Goal: Obtain resource: Download file/media

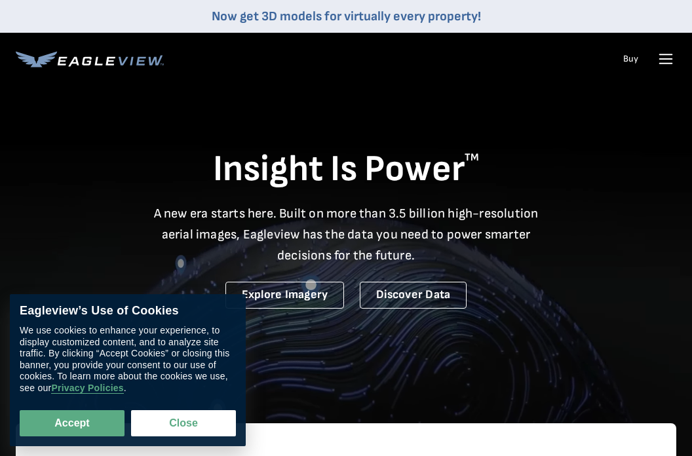
click at [666, 57] on icon at bounding box center [665, 58] width 21 height 21
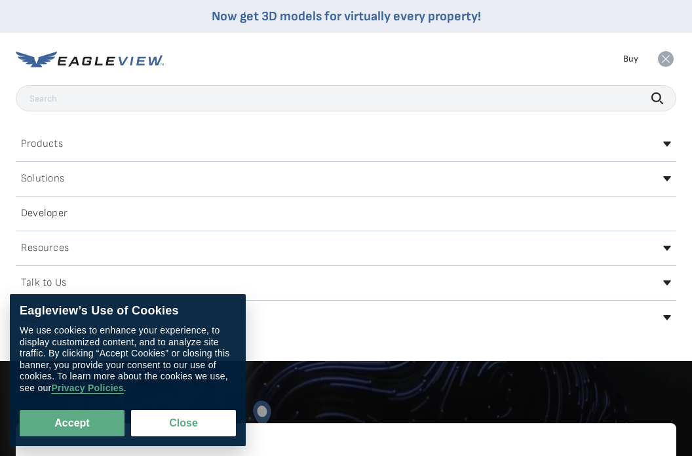
scroll to position [136, 0]
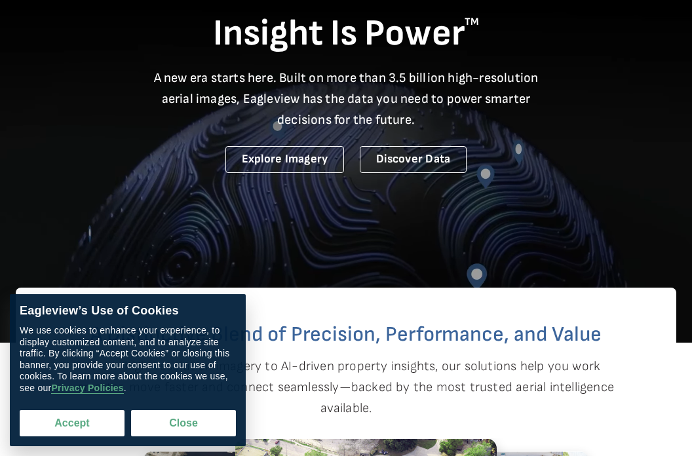
click at [79, 421] on button "Accept" at bounding box center [72, 423] width 105 height 26
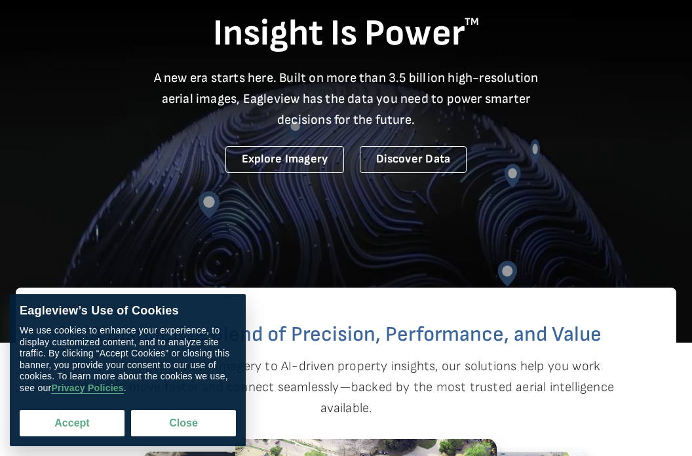
checkbox input "true"
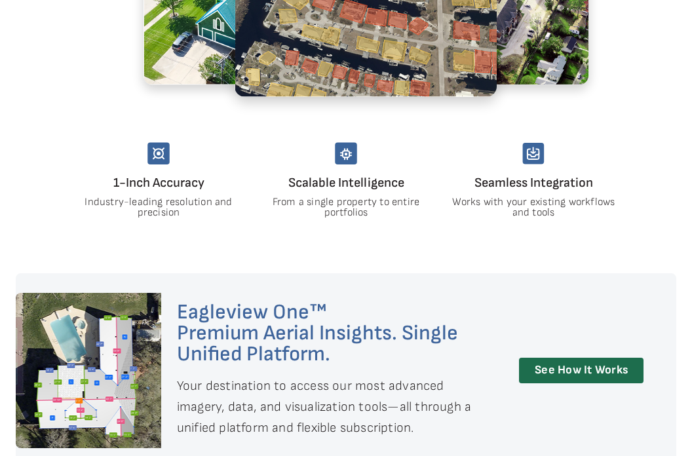
scroll to position [0, 0]
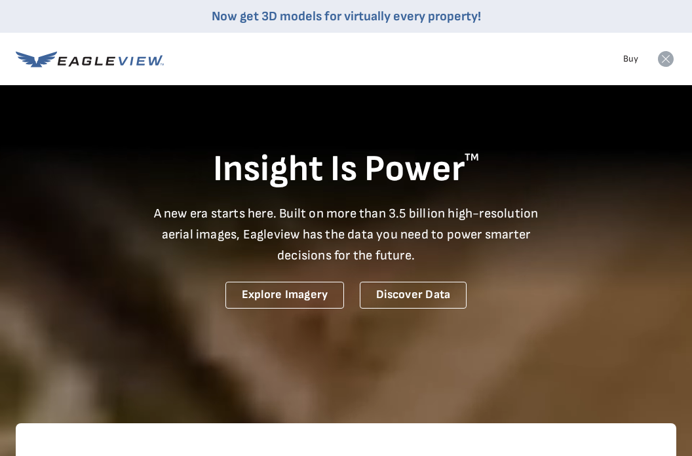
click at [668, 58] on icon at bounding box center [666, 59] width 16 height 16
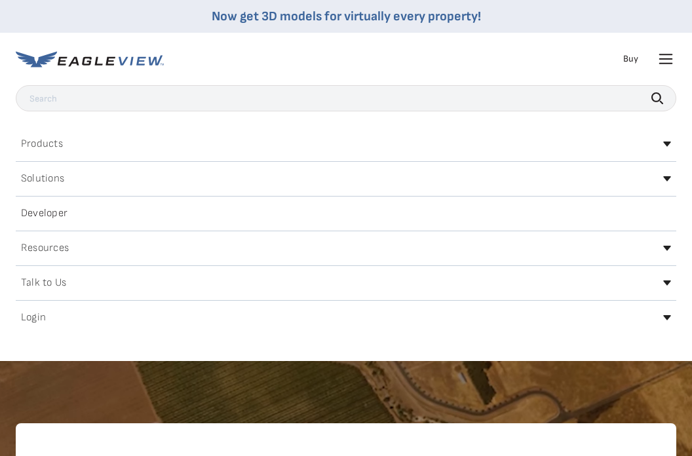
scroll to position [9, 0]
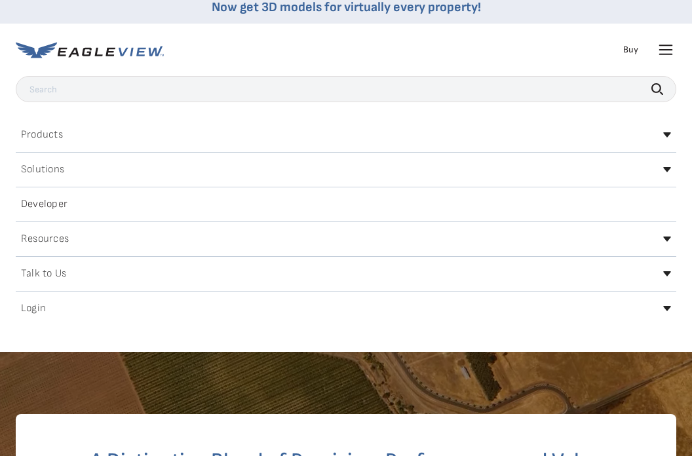
click at [37, 311] on h2 "Login" at bounding box center [33, 308] width 25 height 10
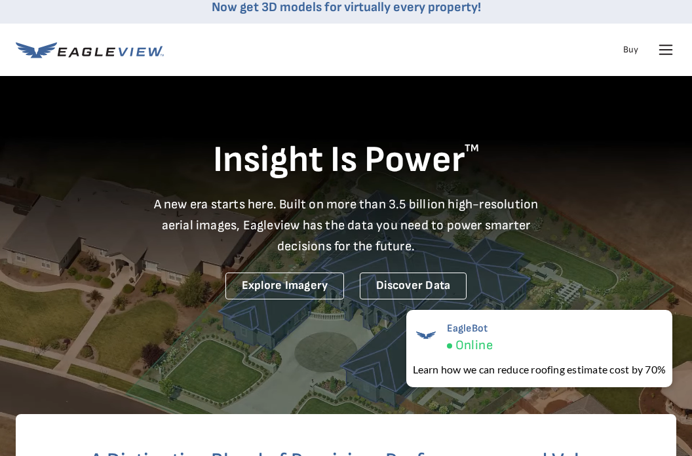
click at [665, 50] on icon at bounding box center [666, 50] width 12 height 0
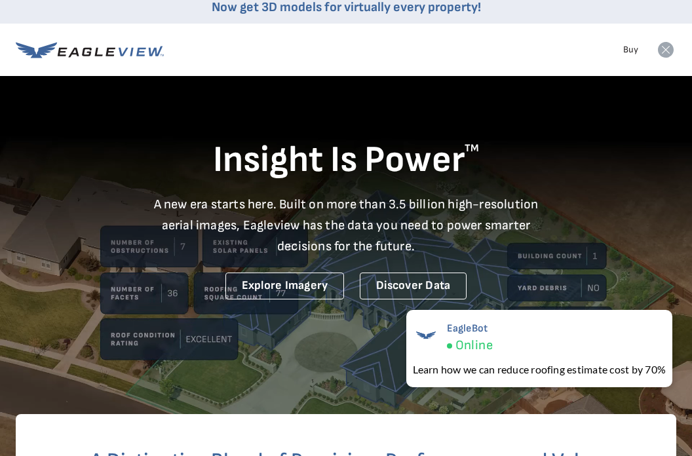
click at [665, 53] on icon at bounding box center [666, 50] width 16 height 16
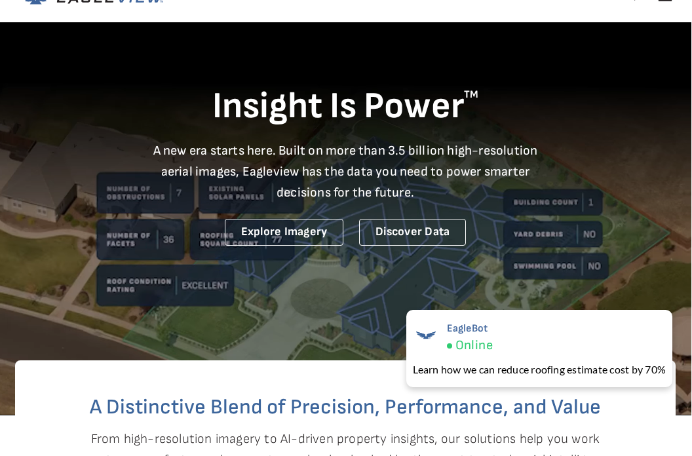
scroll to position [0, 1]
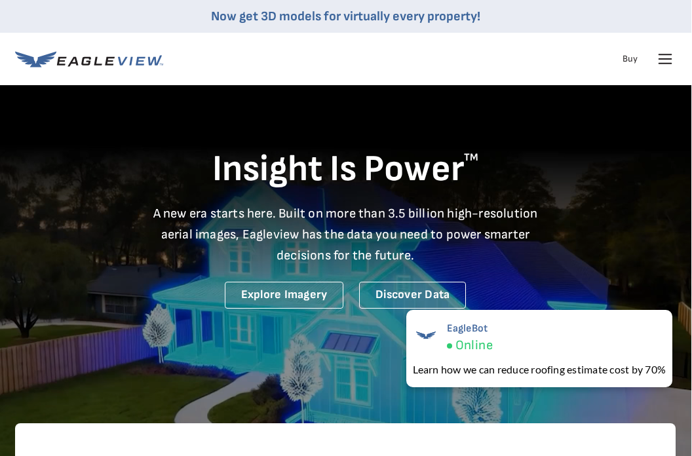
click at [663, 59] on icon at bounding box center [665, 59] width 12 height 0
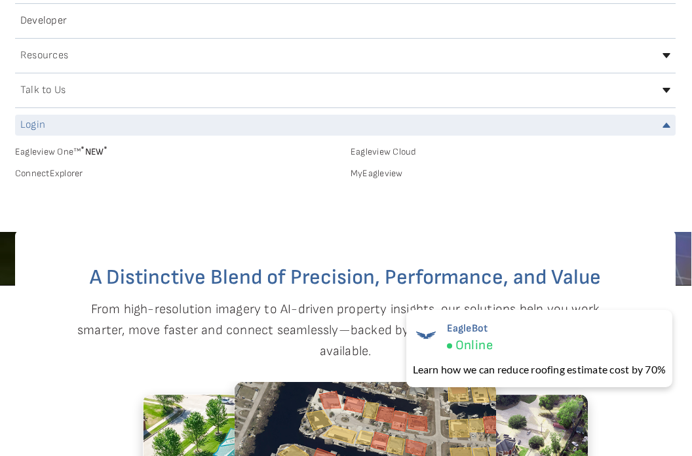
scroll to position [220, 1]
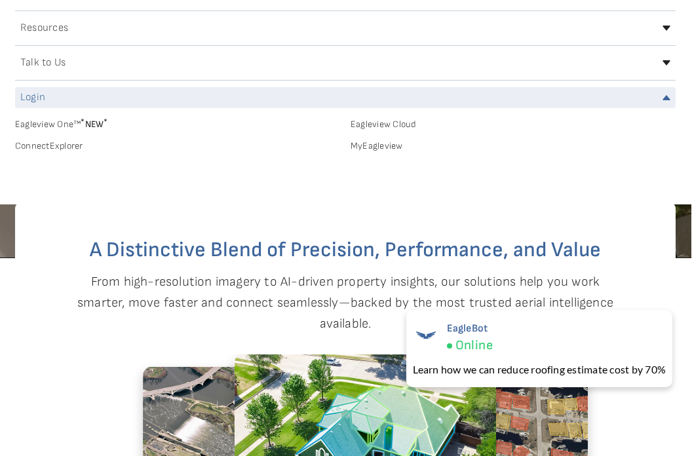
click at [374, 144] on link "MyEagleview" at bounding box center [513, 146] width 325 height 12
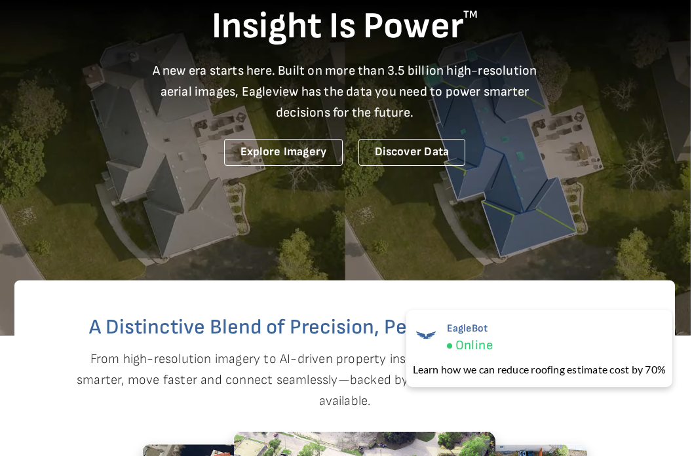
scroll to position [0, 1]
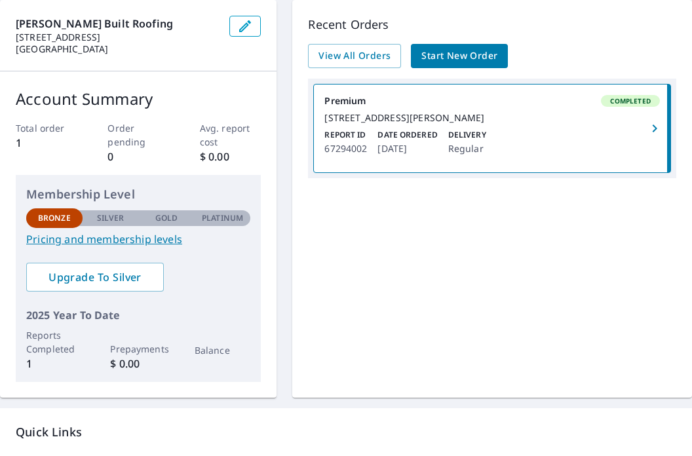
scroll to position [120, 0]
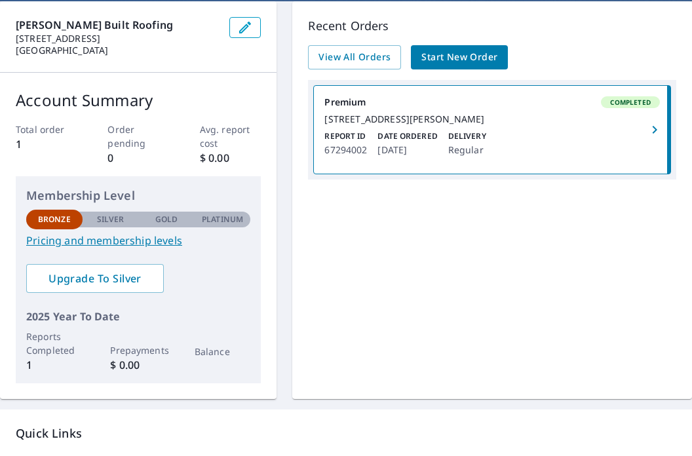
click at [398, 142] on p "Date Ordered" at bounding box center [407, 136] width 60 height 12
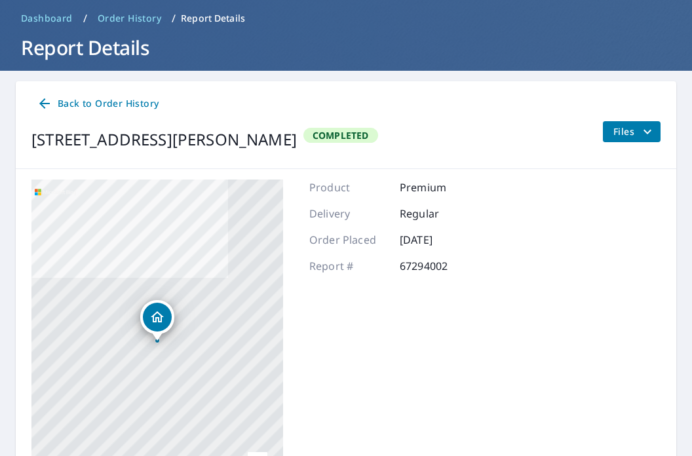
scroll to position [48, 0]
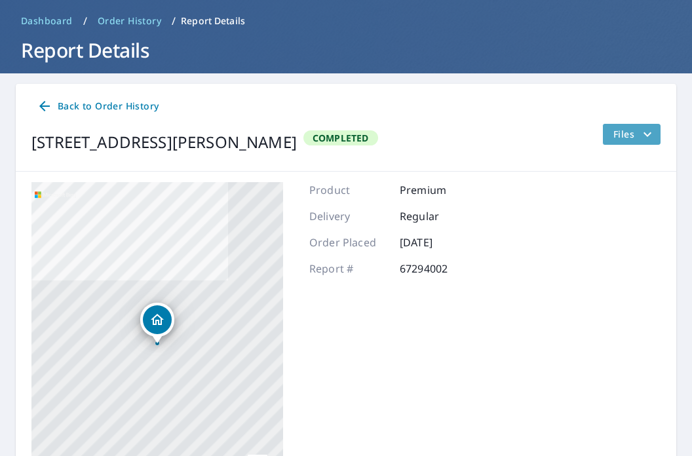
click at [619, 129] on span "Files" at bounding box center [634, 134] width 42 height 16
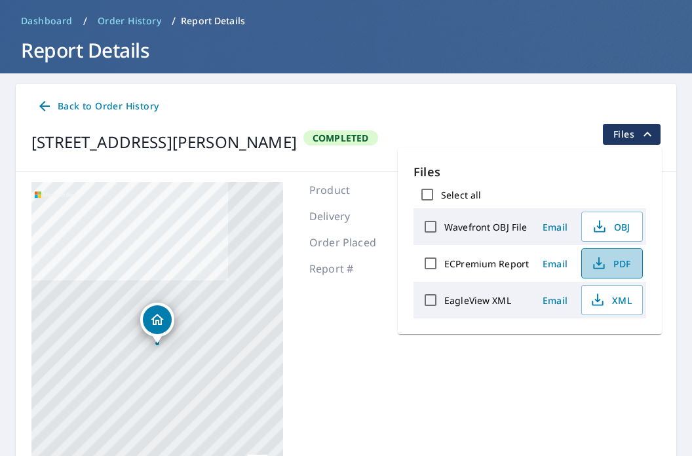
click at [609, 260] on span "PDF" at bounding box center [611, 264] width 42 height 16
click at [48, 21] on span "Dashboard" at bounding box center [47, 20] width 52 height 13
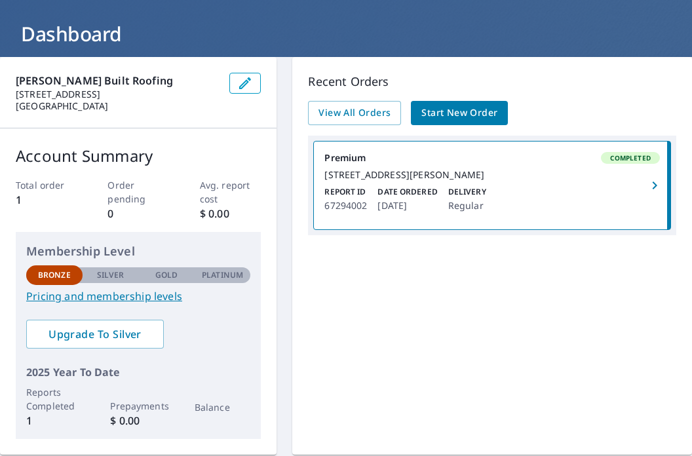
scroll to position [67, 0]
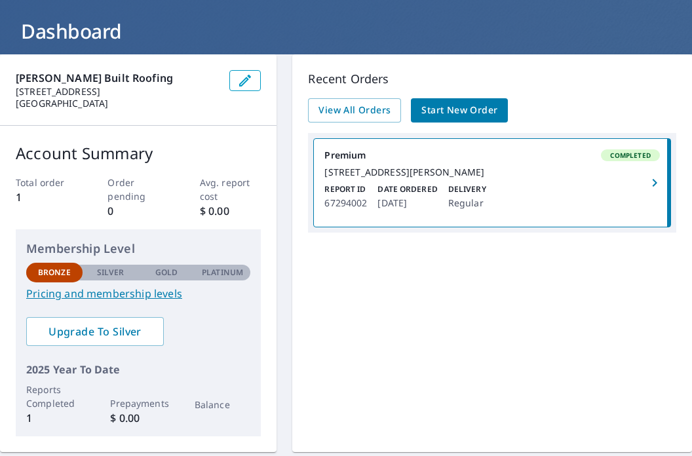
click at [488, 199] on div "Report ID 67294002 Date Ordered [DATE] Delivery Regular" at bounding box center [492, 198] width 336 height 28
